Goal: Find specific page/section: Find specific page/section

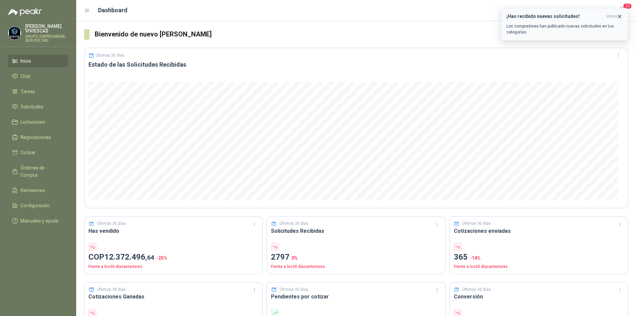
click at [619, 18] on icon "button" at bounding box center [620, 17] width 6 height 6
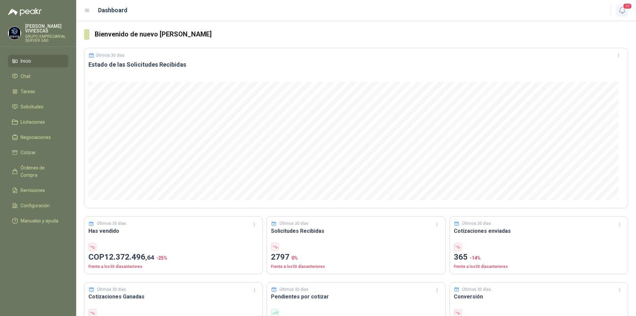
click at [621, 14] on icon "button" at bounding box center [622, 10] width 8 height 8
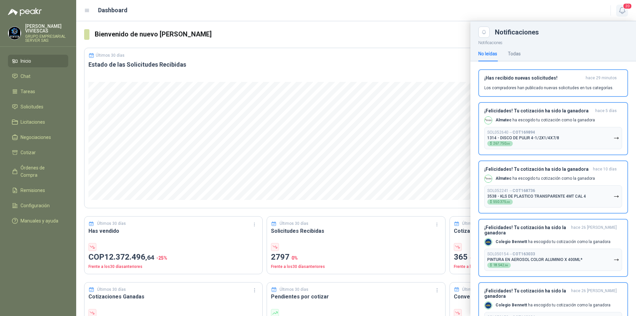
click at [621, 14] on icon "button" at bounding box center [622, 10] width 8 height 8
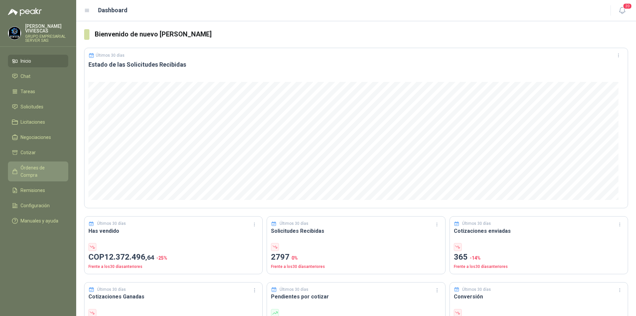
click at [55, 162] on link "Órdenes de Compra" at bounding box center [38, 171] width 60 height 20
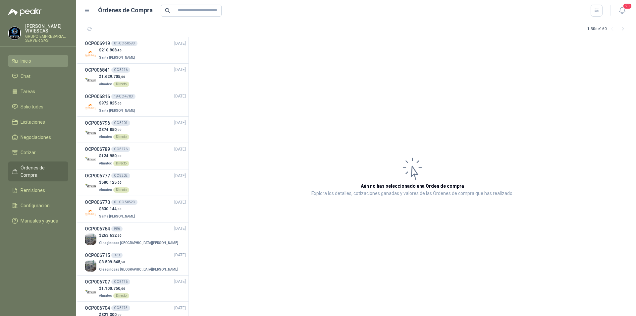
click at [29, 61] on span "Inicio" at bounding box center [26, 60] width 11 height 7
